Goal: Check status

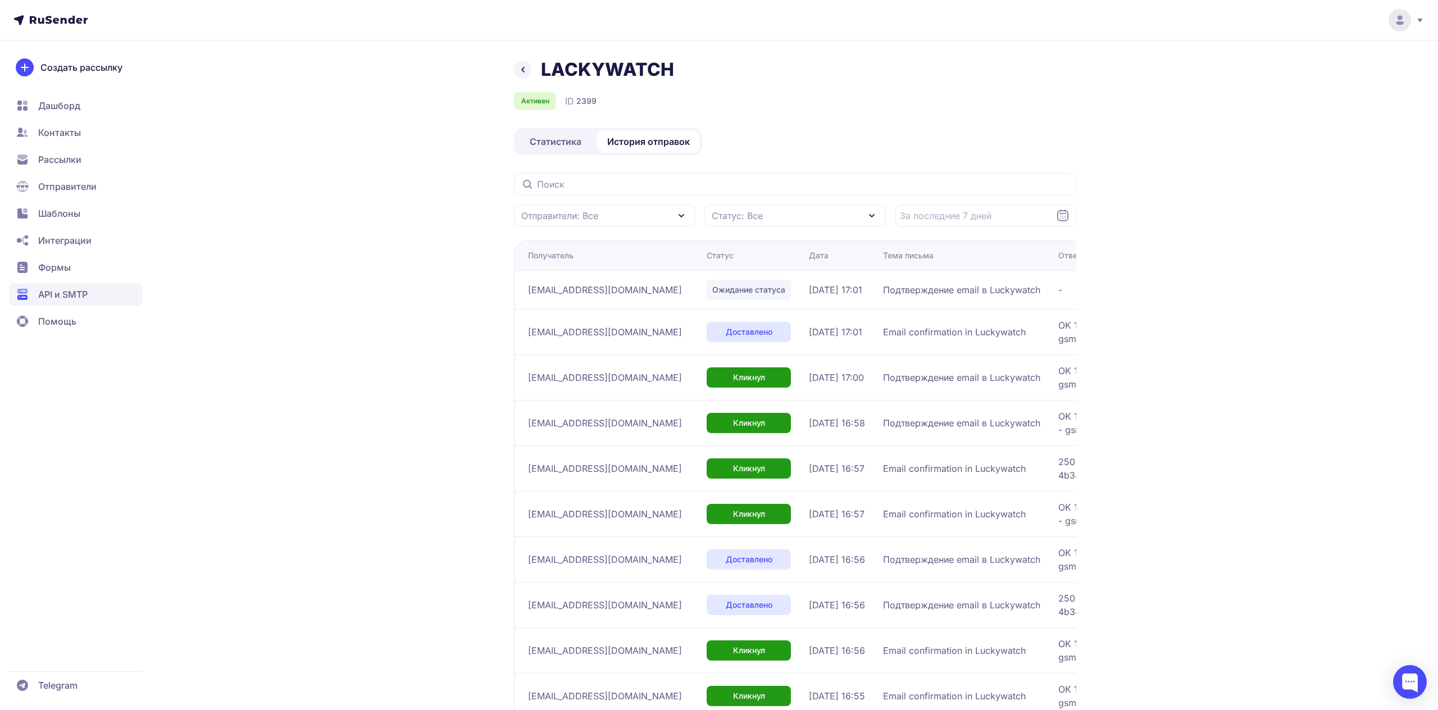
scroll to position [78, 0]
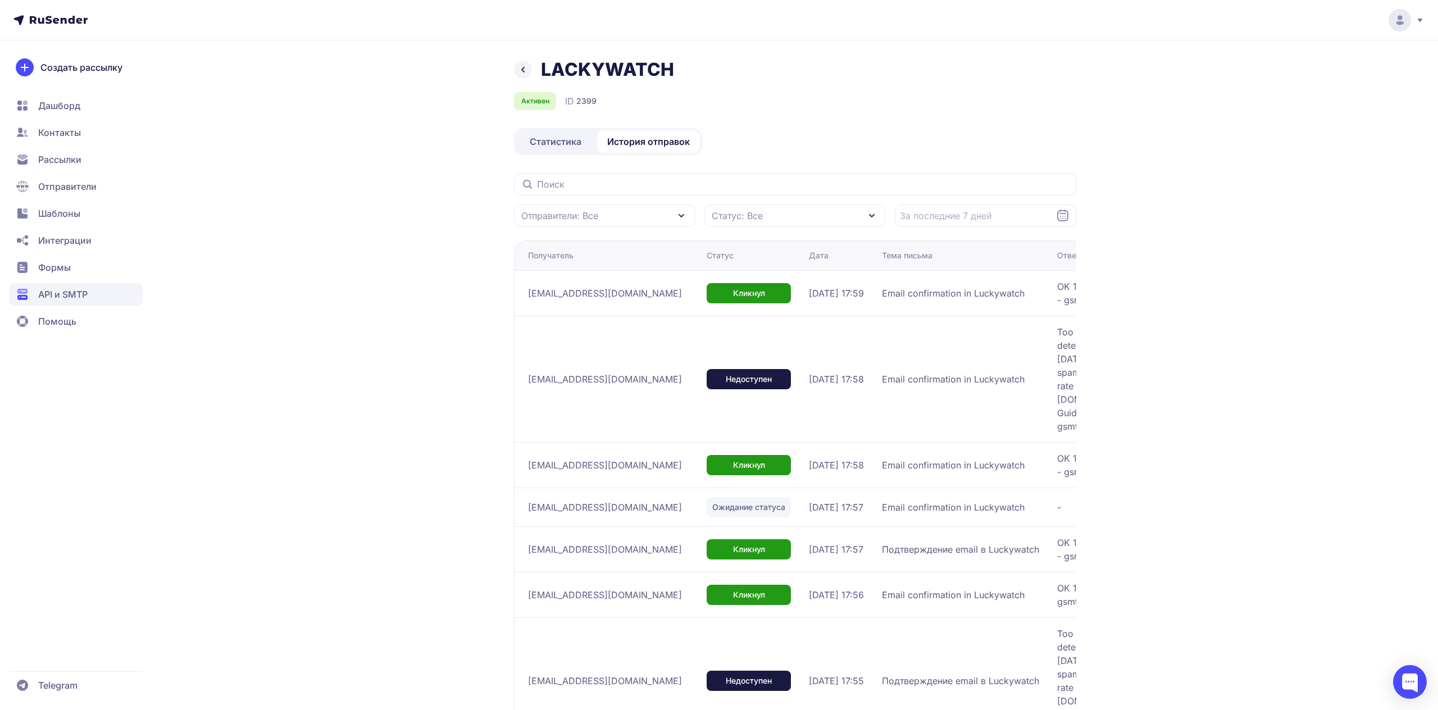
click at [562, 142] on span "Статистика" at bounding box center [556, 141] width 52 height 13
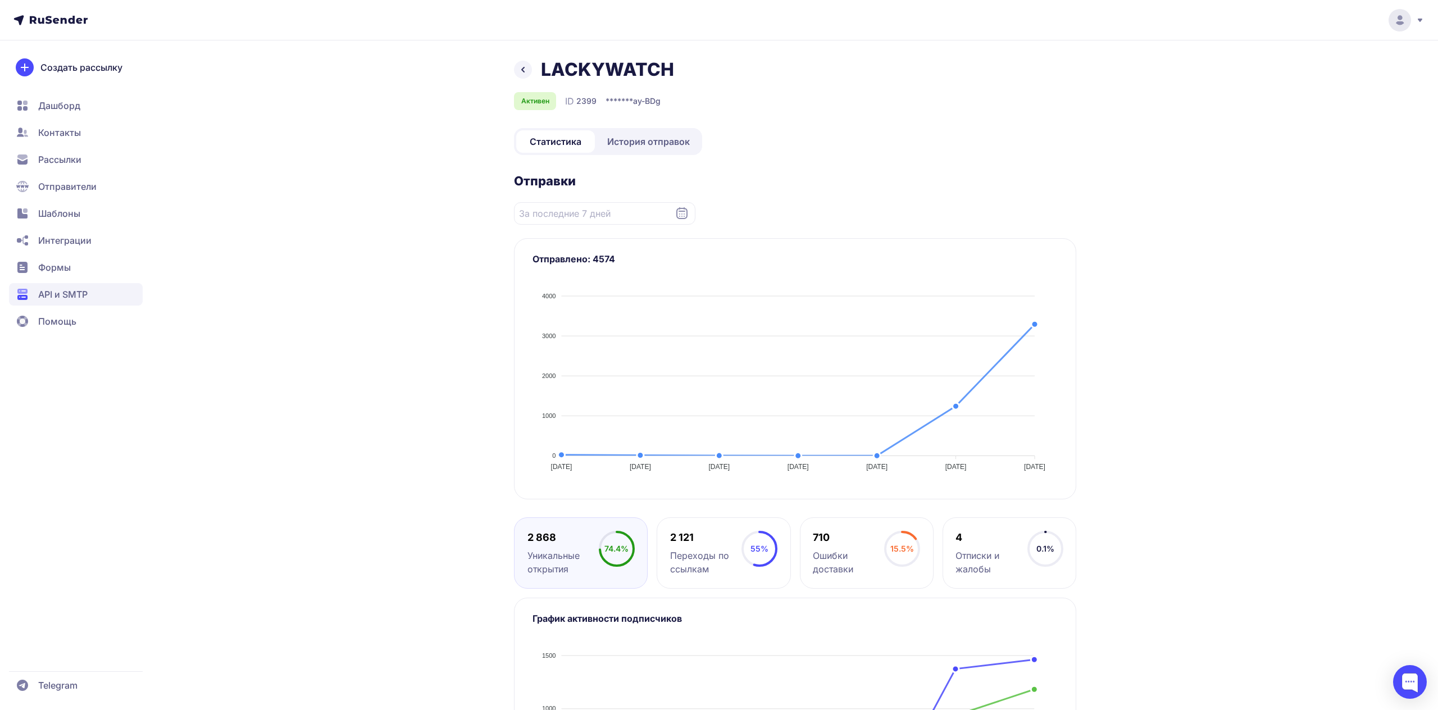
click at [637, 147] on span "История отправок" at bounding box center [648, 141] width 83 height 13
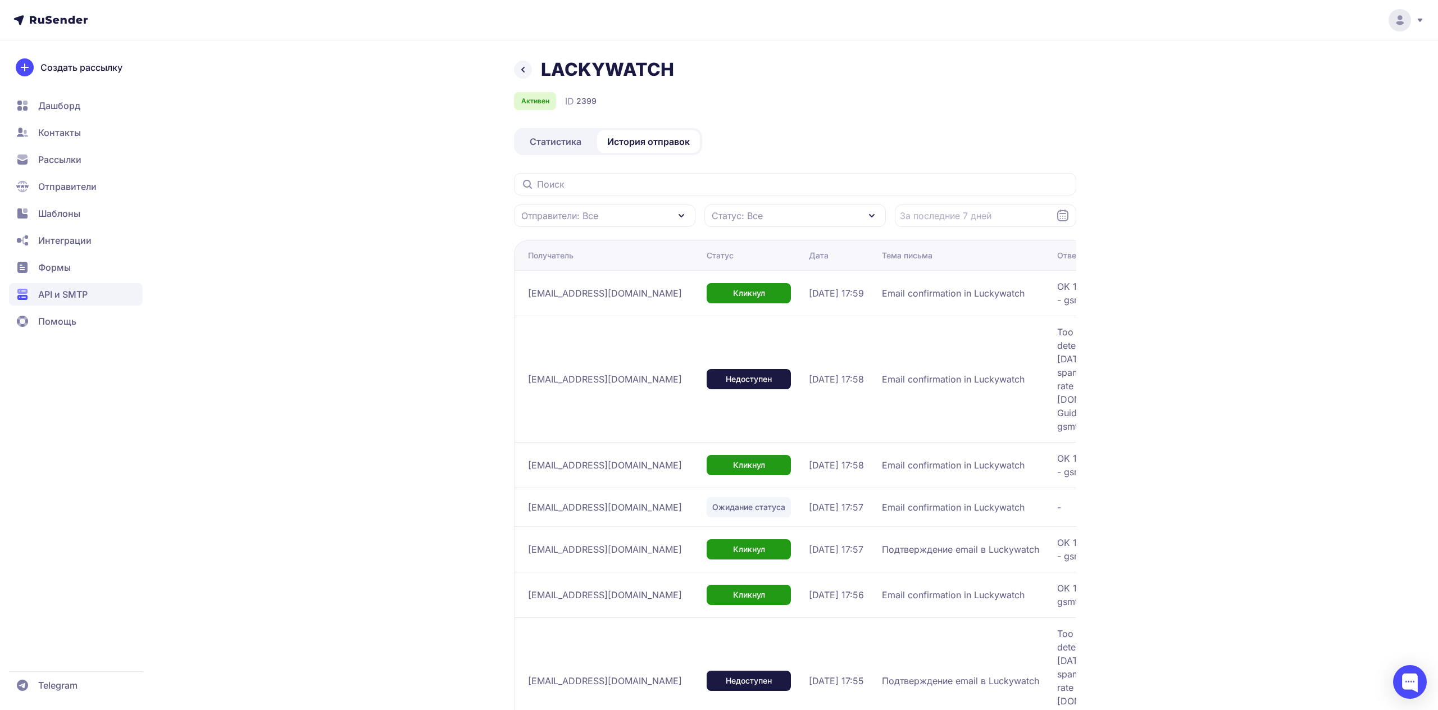
scroll to position [320, 0]
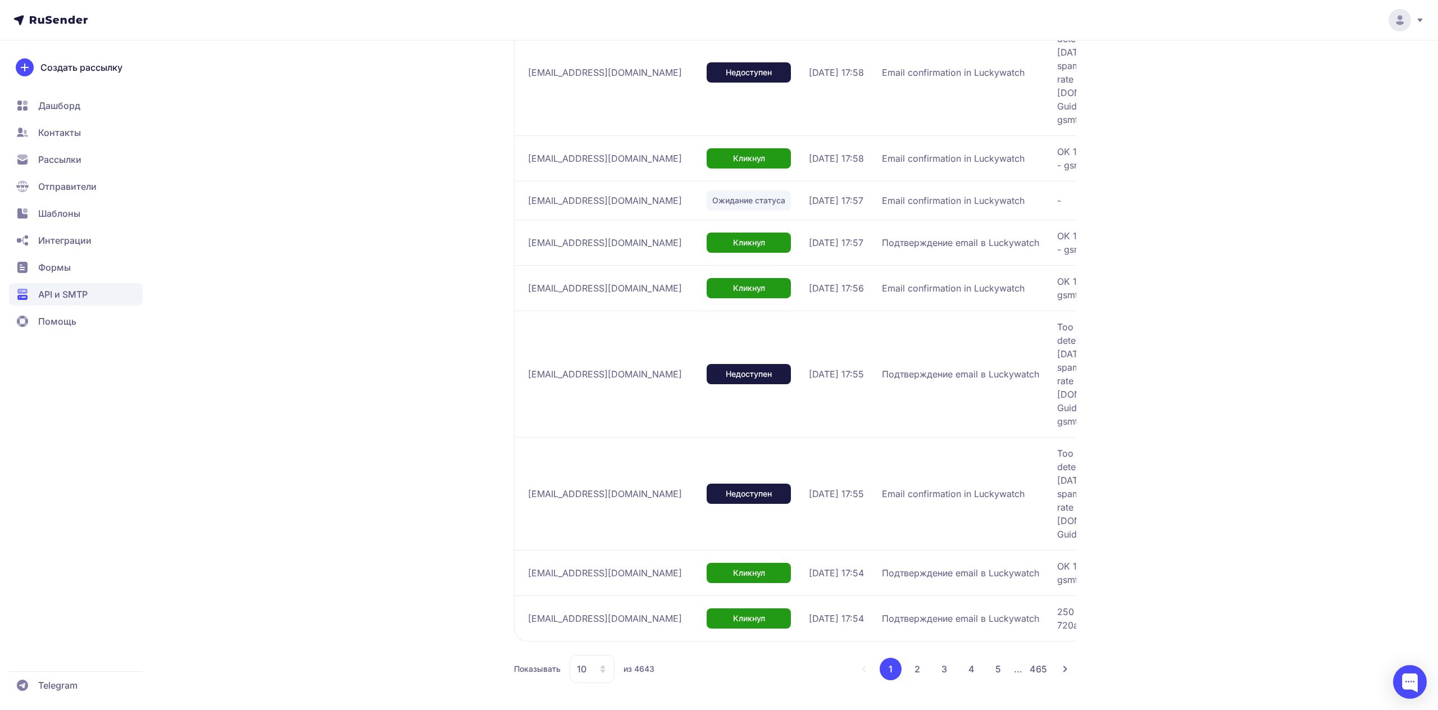
click at [590, 670] on div "10" at bounding box center [592, 669] width 45 height 28
click at [626, 633] on span "100" at bounding box center [637, 633] width 121 height 22
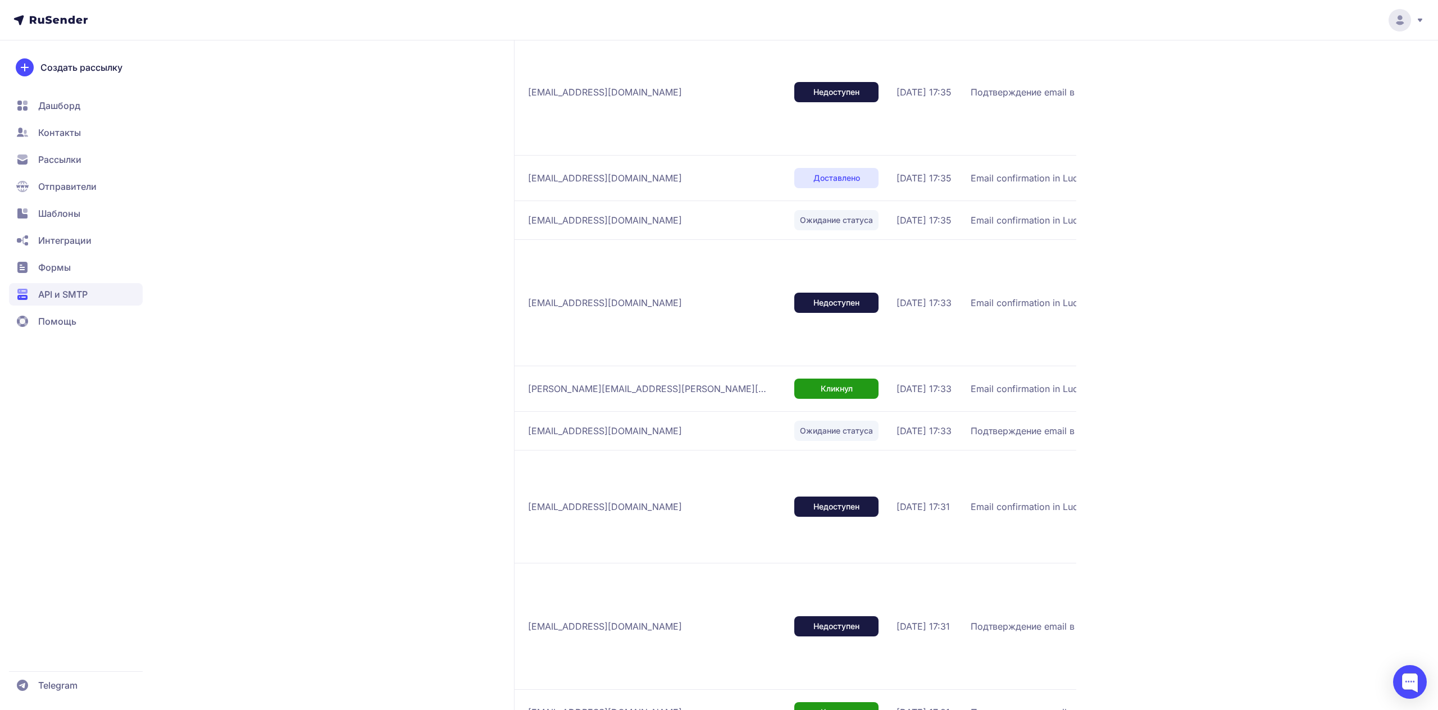
scroll to position [2729, 0]
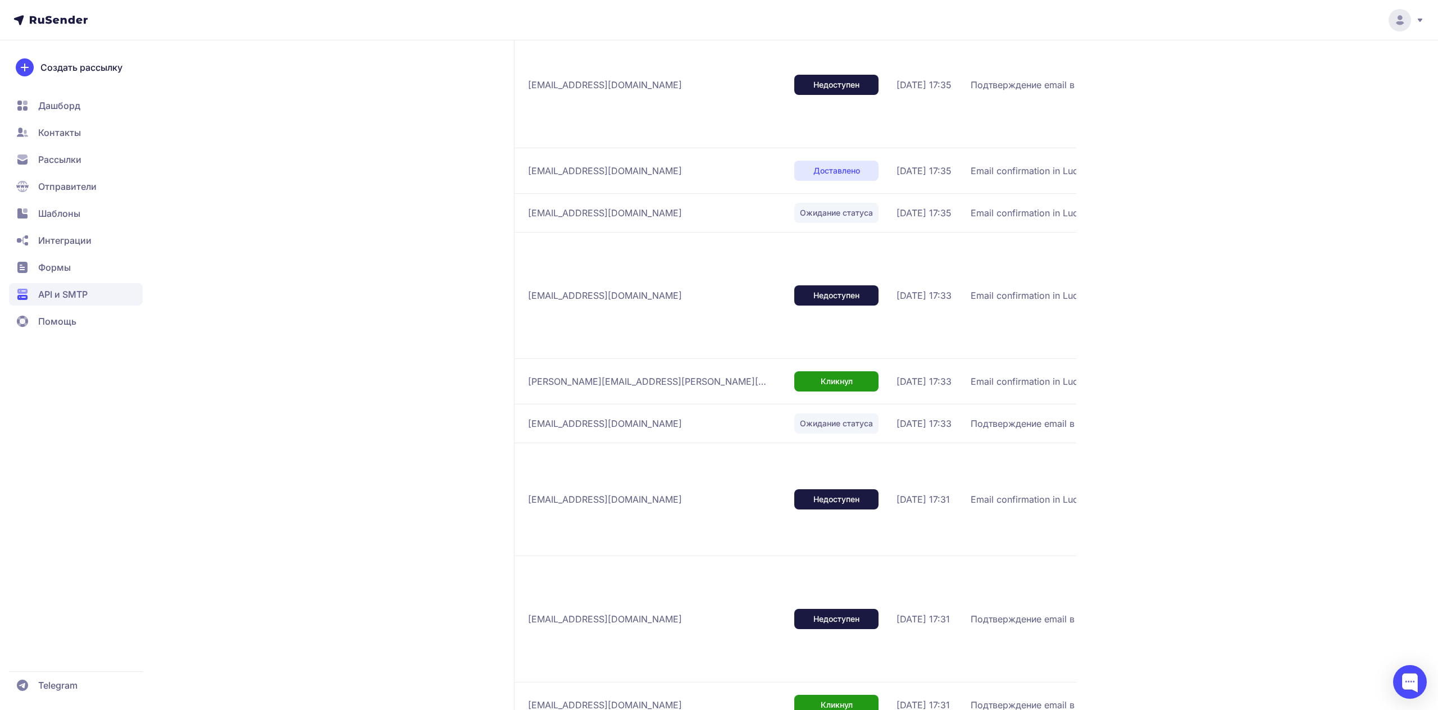
click at [794, 434] on div "Ожидание статуса" at bounding box center [836, 423] width 84 height 20
click at [790, 443] on td "Ожидание статуса" at bounding box center [841, 423] width 102 height 39
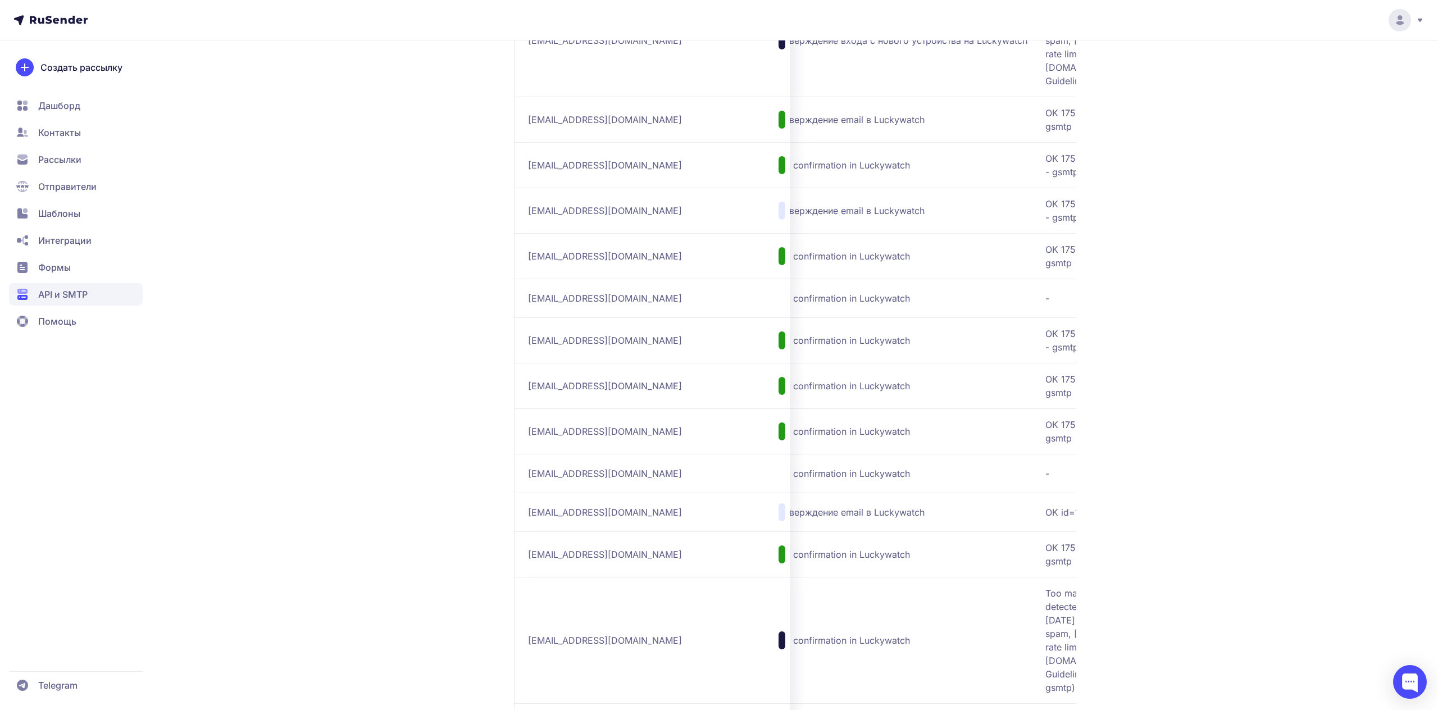
scroll to position [0, 0]
